Goal: Share content: Share content

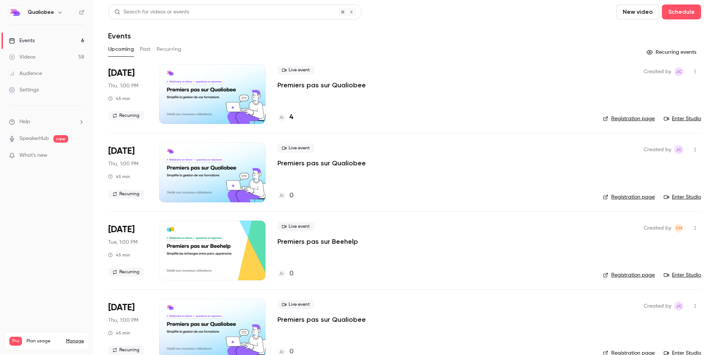
click at [142, 50] on button "Past" at bounding box center [145, 49] width 11 height 12
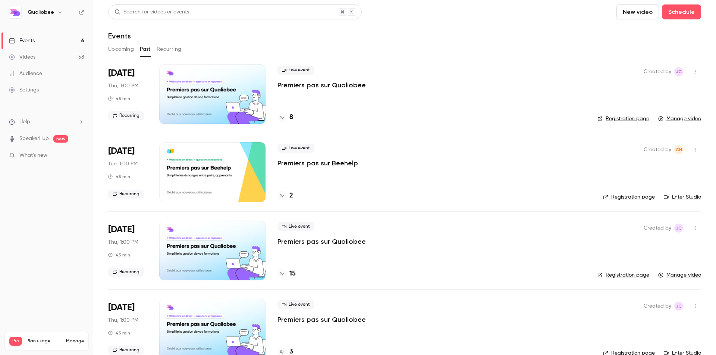
click at [219, 173] on div at bounding box center [212, 172] width 106 height 60
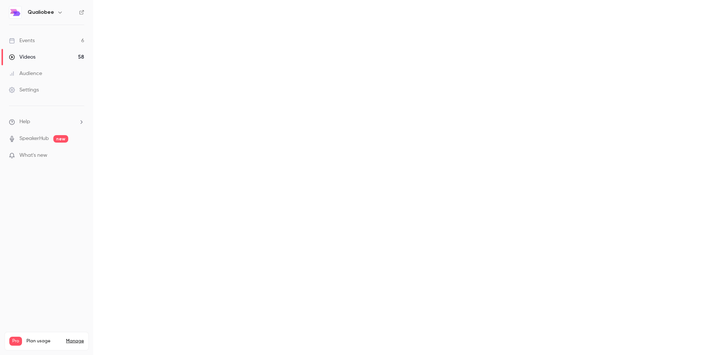
click at [219, 173] on main at bounding box center [404, 177] width 623 height 355
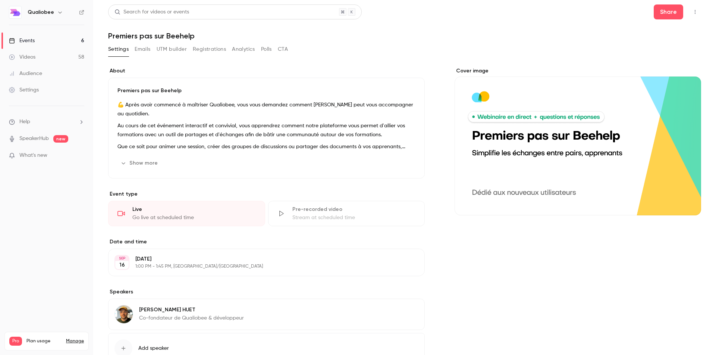
click at [48, 56] on link "Videos 58" at bounding box center [46, 57] width 93 height 16
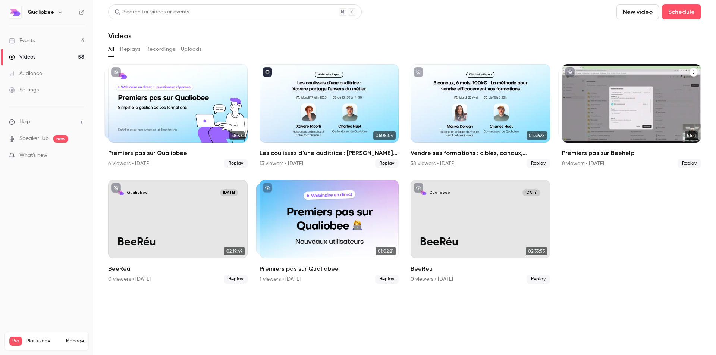
click at [618, 98] on div "Premiers pas sur Beehelp" at bounding box center [631, 103] width 139 height 78
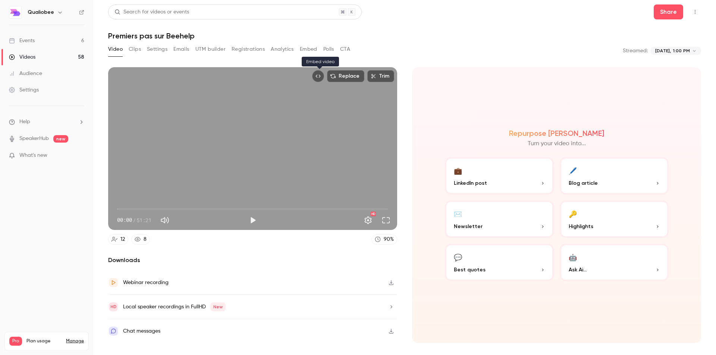
click at [320, 77] on icon "Embed video" at bounding box center [317, 75] width 5 height 5
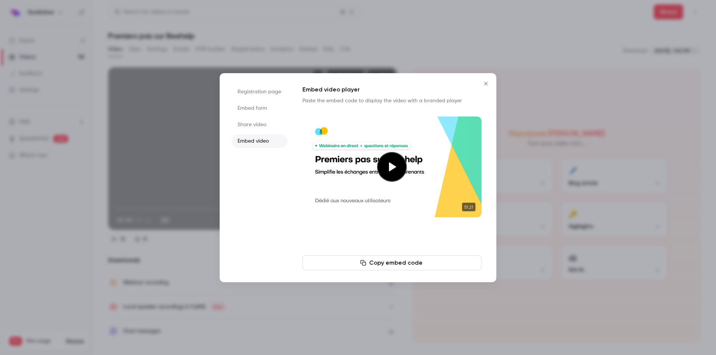
click at [268, 126] on li "Share video" at bounding box center [260, 124] width 56 height 13
click at [373, 266] on button "Copy link" at bounding box center [391, 262] width 179 height 15
click at [332, 77] on div "Registration page Embed form Share video Embed video Share video public link Wi…" at bounding box center [358, 177] width 277 height 209
click at [370, 28] on div at bounding box center [358, 177] width 716 height 355
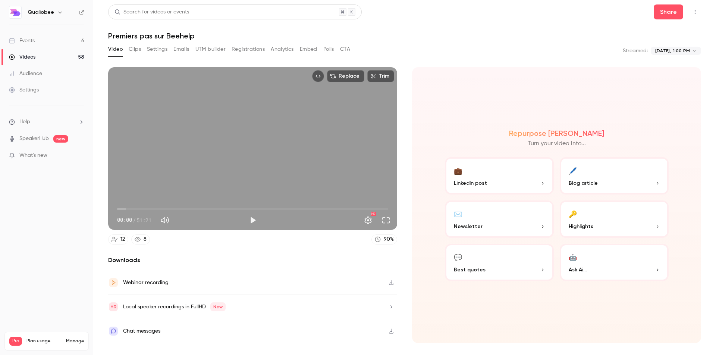
click at [320, 73] on icon "Embed video" at bounding box center [317, 75] width 5 height 5
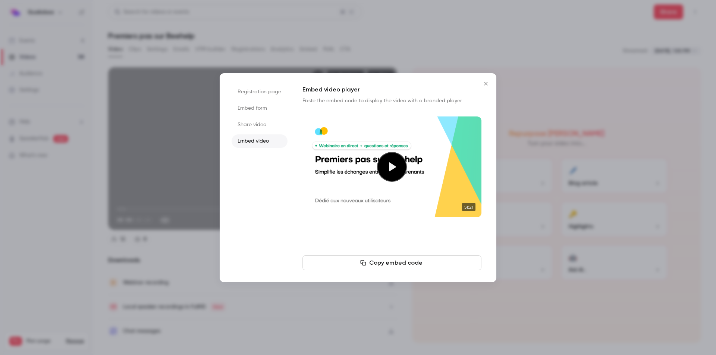
click at [245, 111] on li "Embed form" at bounding box center [260, 107] width 56 height 13
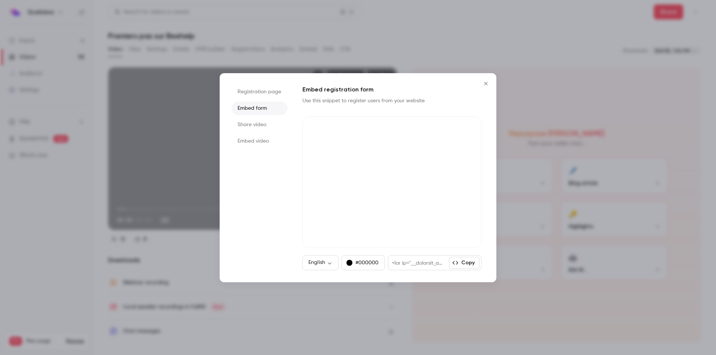
click at [254, 128] on li "Share video" at bounding box center [260, 124] width 56 height 13
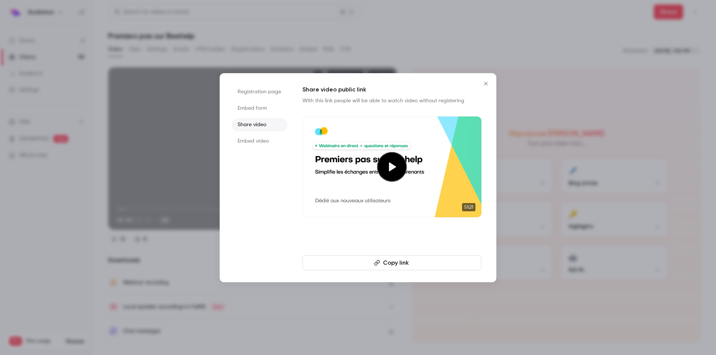
click at [427, 260] on button "Copy link" at bounding box center [391, 262] width 179 height 15
click at [389, 270] on div "Registration page Embed form Share video Embed video Share video public link Wi…" at bounding box center [358, 177] width 277 height 209
click at [421, 260] on button "Copy link" at bounding box center [391, 262] width 179 height 15
